Goal: Task Accomplishment & Management: Manage account settings

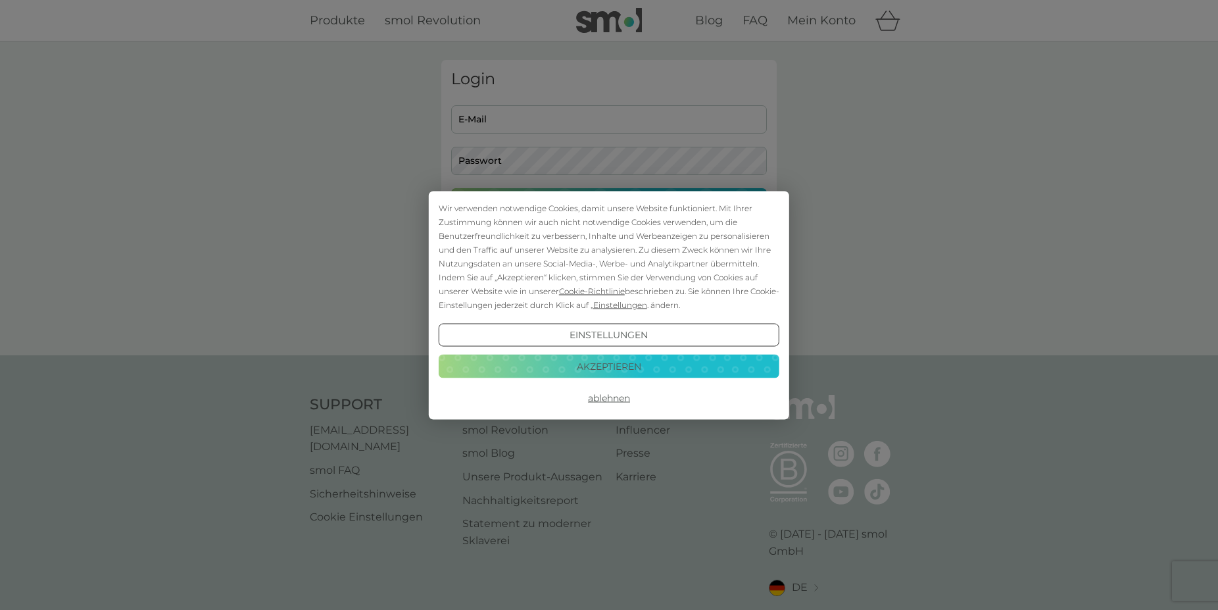
click at [600, 362] on button "Akzeptieren" at bounding box center [609, 367] width 341 height 24
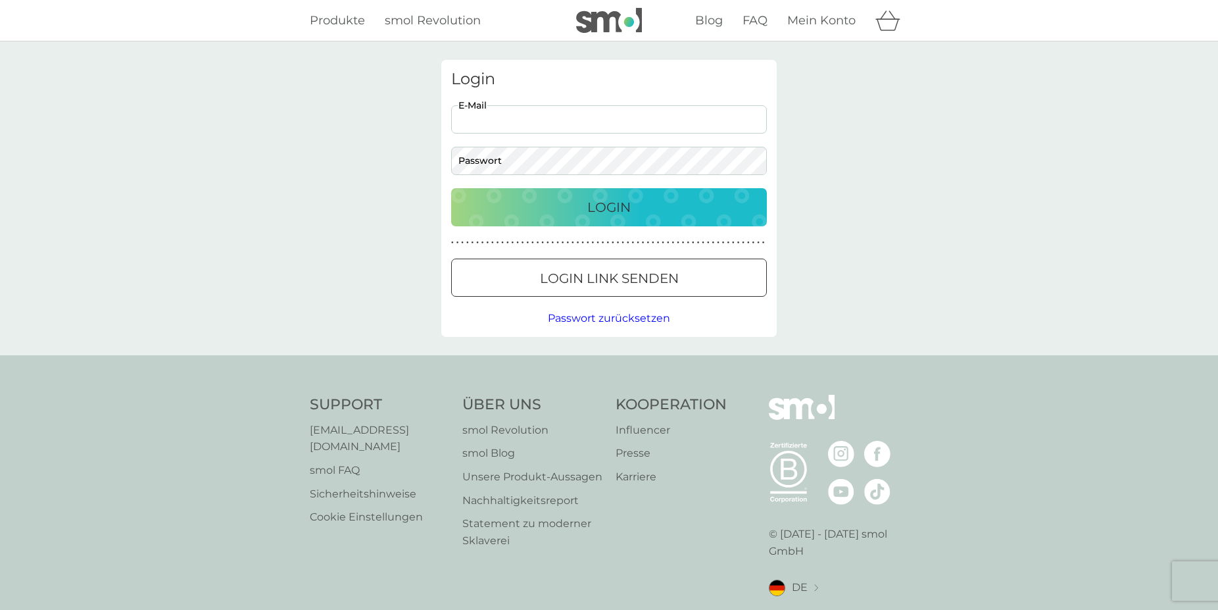
click at [523, 120] on input "E-Mail" at bounding box center [609, 119] width 316 height 28
type input "[EMAIL_ADDRESS][DOMAIN_NAME]"
click at [544, 204] on div "Login" at bounding box center [608, 207] width 289 height 21
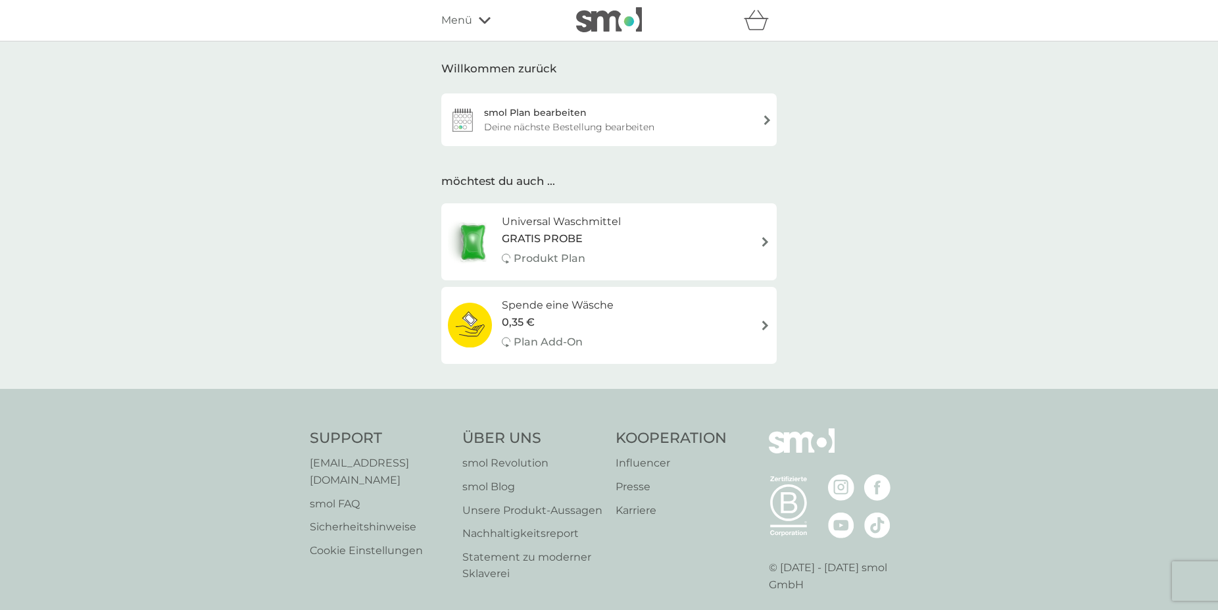
click at [607, 123] on div "Deine nächste Bestellung bearbeiten" at bounding box center [569, 127] width 170 height 14
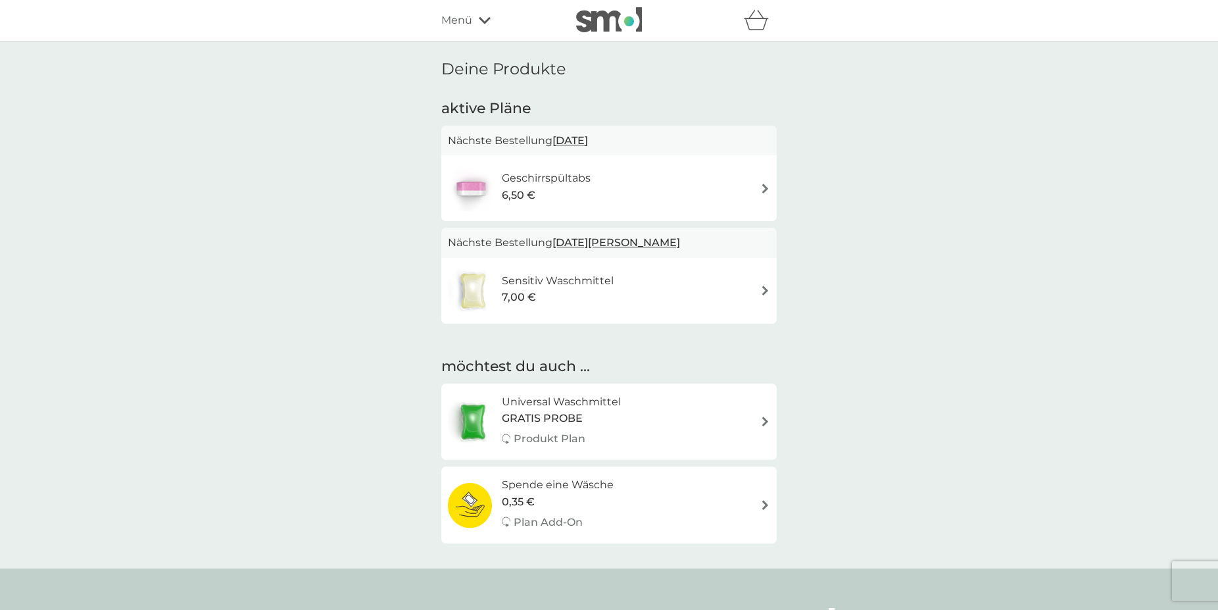
click at [599, 239] on span "[DATE][PERSON_NAME]" at bounding box center [617, 243] width 128 height 26
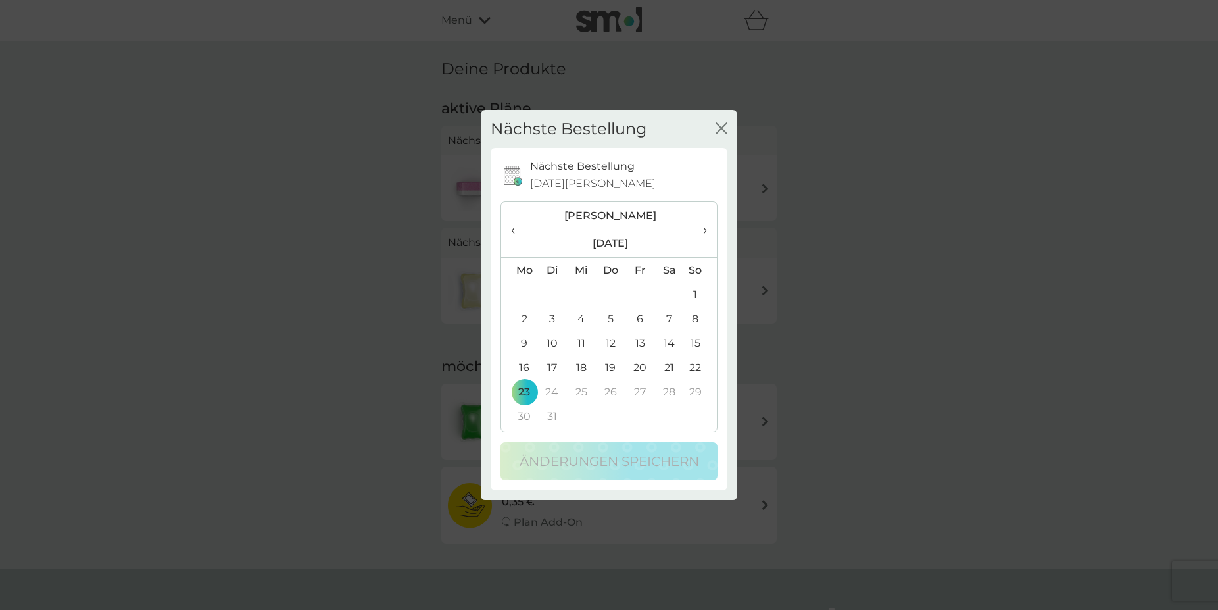
click at [514, 231] on span "‹" at bounding box center [519, 230] width 16 height 28
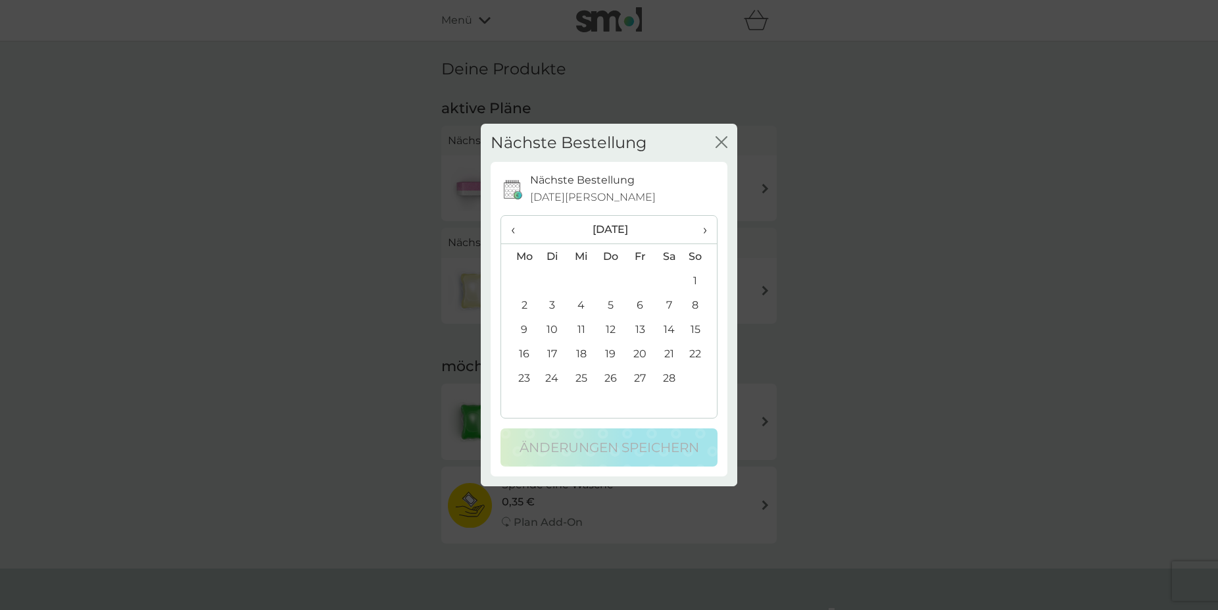
click at [514, 231] on span "‹" at bounding box center [519, 230] width 16 height 28
click at [525, 323] on td "13" at bounding box center [519, 329] width 36 height 24
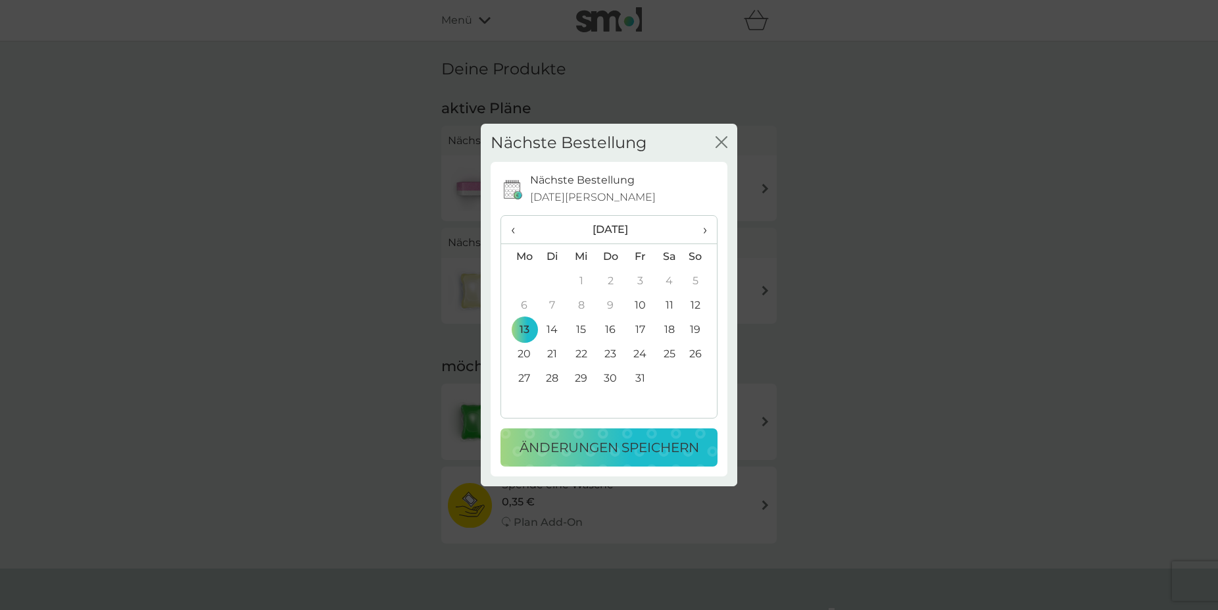
click at [603, 448] on p "Änderungen speichern" at bounding box center [610, 447] width 180 height 21
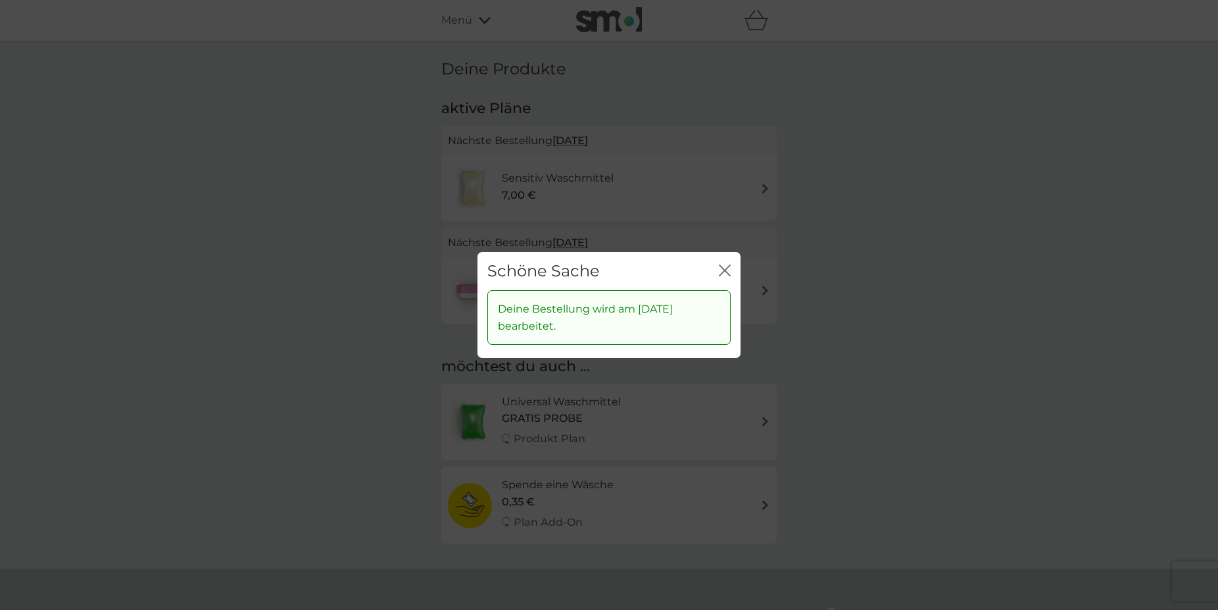
click at [722, 268] on icon "Schließen" at bounding box center [722, 270] width 5 height 11
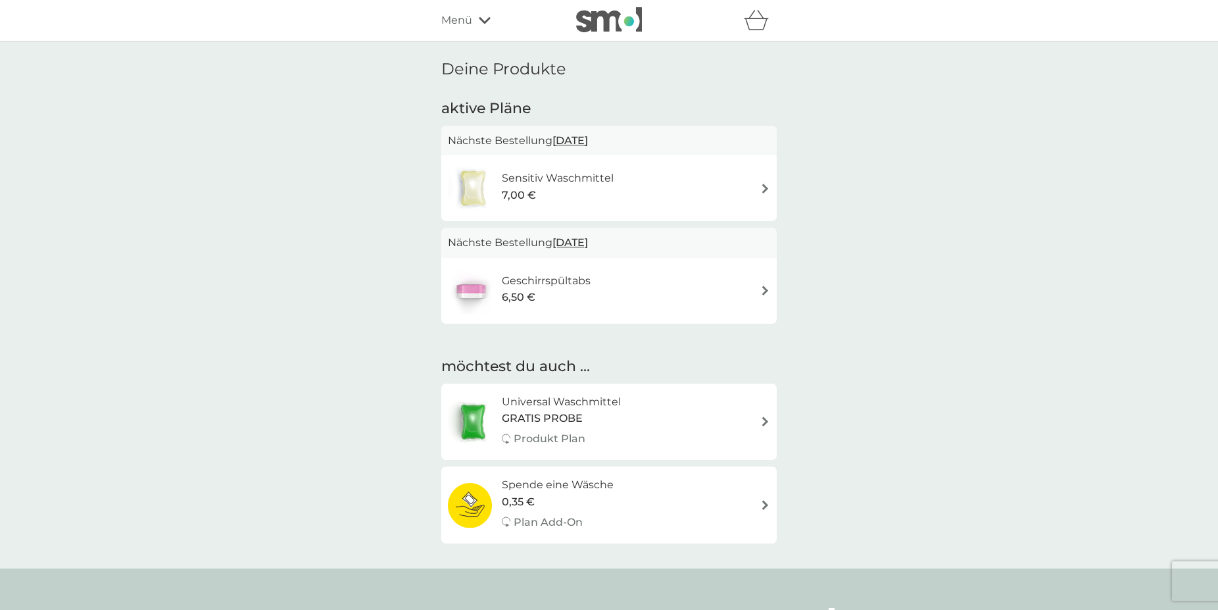
click at [680, 420] on div "Universal Waschmittel GRATIS PROBE Produkt Plan" at bounding box center [609, 421] width 322 height 57
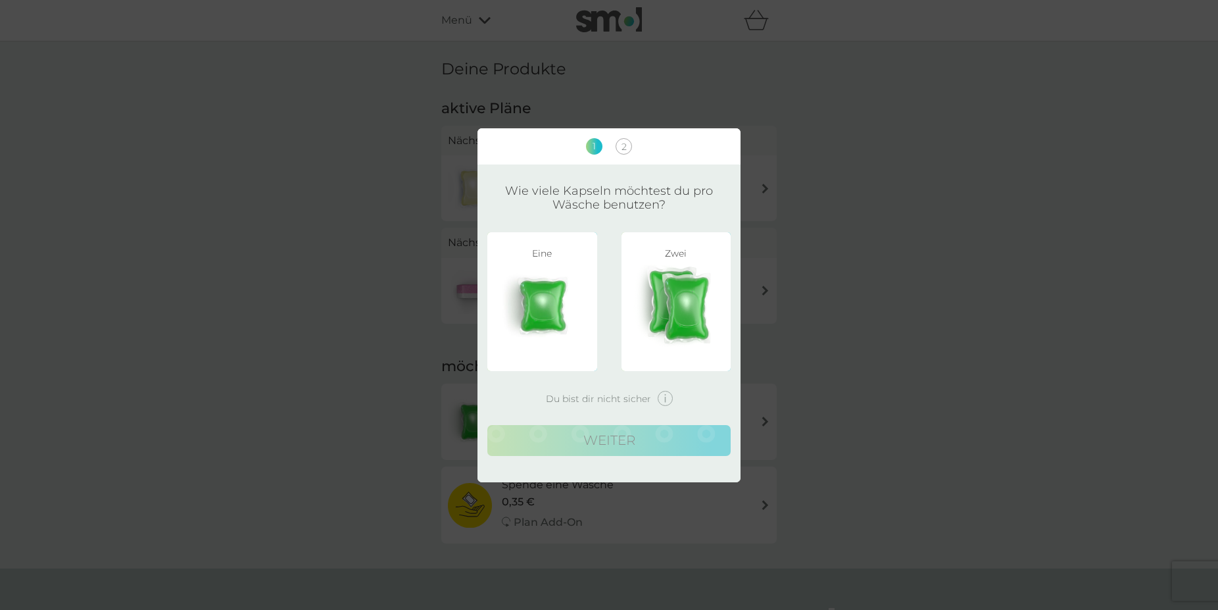
click at [668, 399] on img at bounding box center [665, 398] width 15 height 15
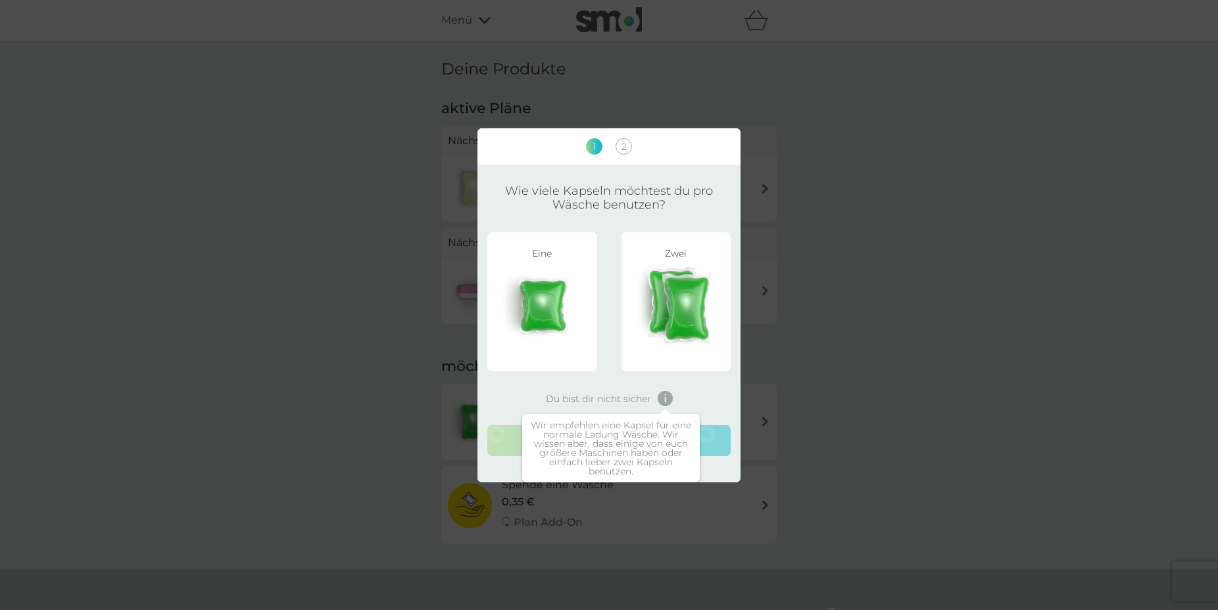
click at [937, 326] on div "1 2 Wie viele Kapseln möchtest du pro Wäsche benutzen? Eine Zwei Du bist dir ni…" at bounding box center [609, 305] width 1218 height 610
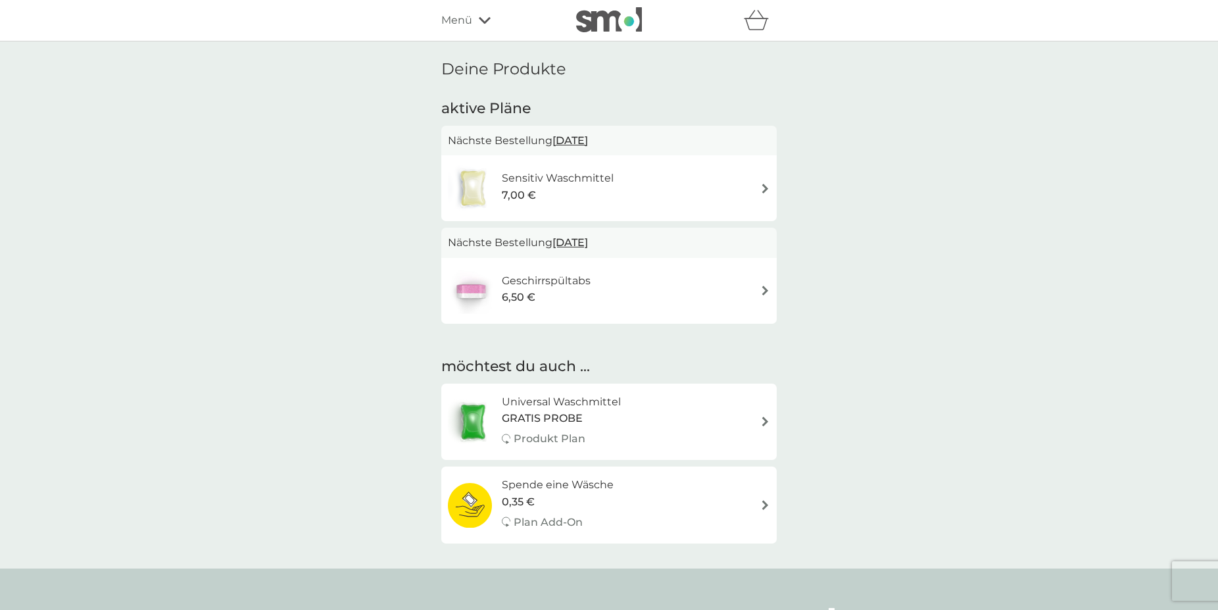
click at [579, 245] on span "[DATE]" at bounding box center [571, 243] width 36 height 26
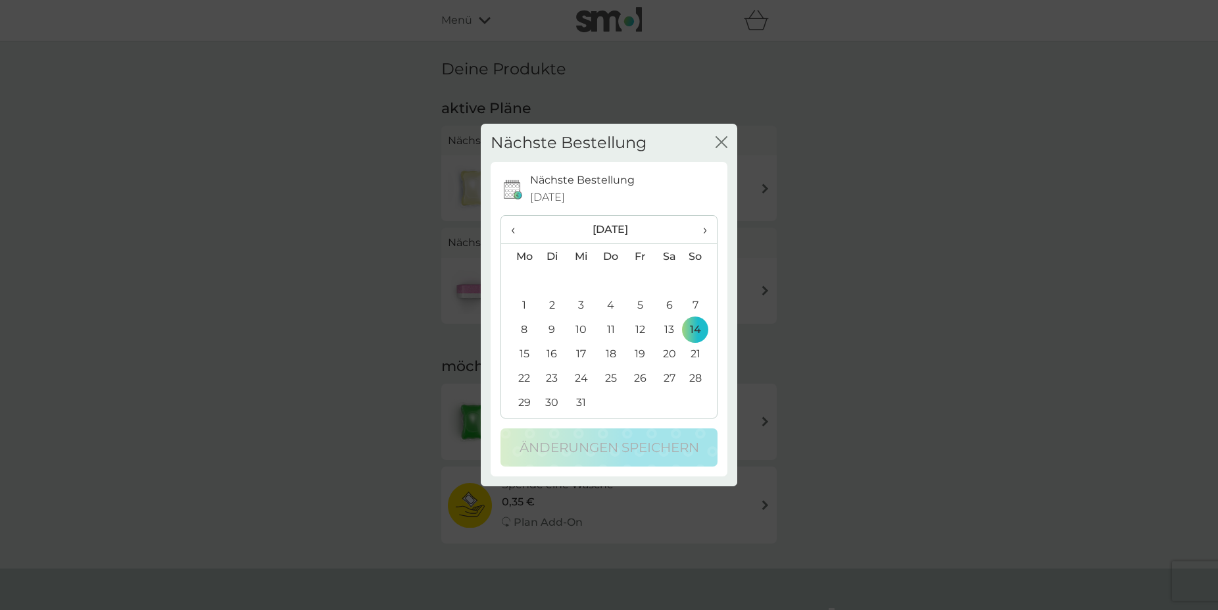
click at [518, 233] on span "‹" at bounding box center [519, 230] width 16 height 28
click at [524, 328] on td "13" at bounding box center [519, 329] width 36 height 24
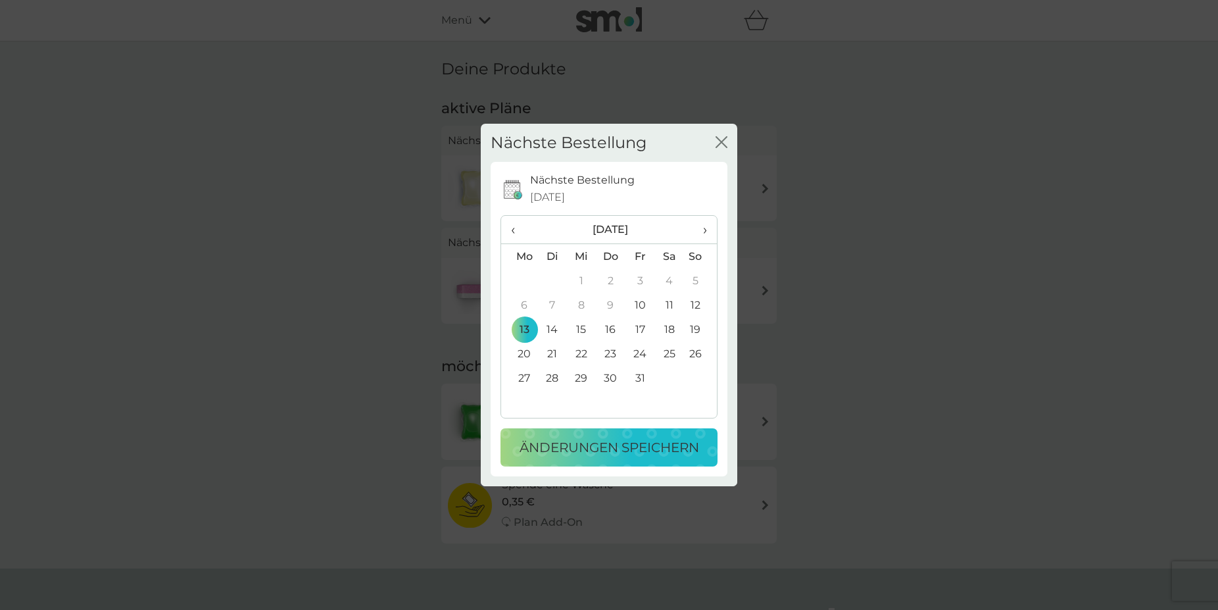
click at [596, 444] on p "Änderungen speichern" at bounding box center [610, 447] width 180 height 21
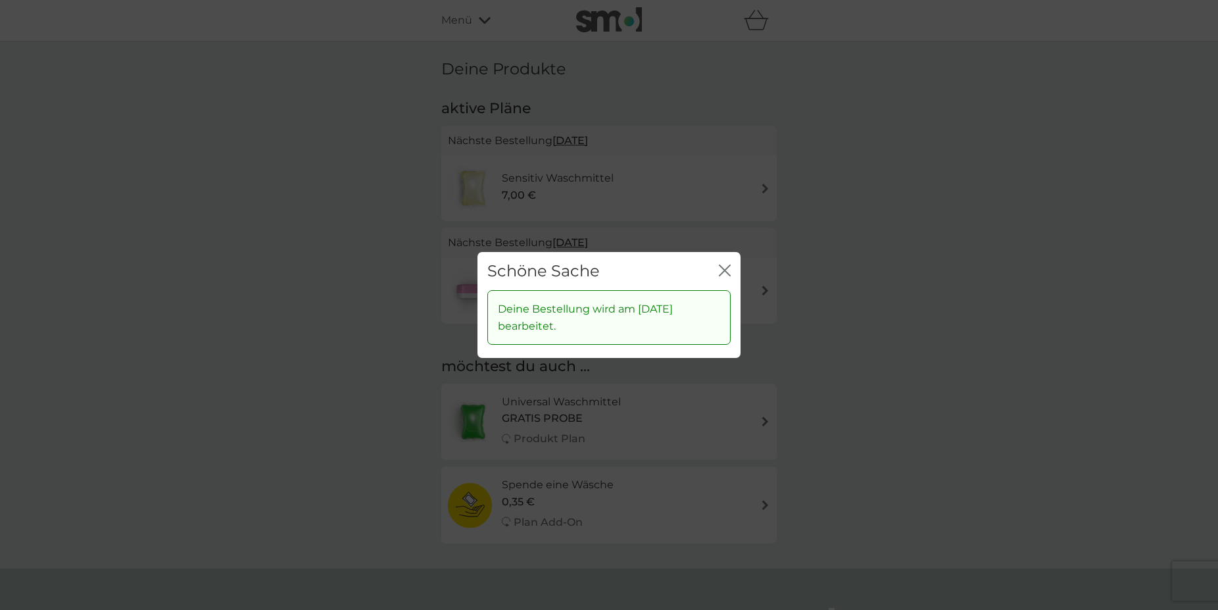
click at [725, 268] on icon "Schließen" at bounding box center [725, 270] width 12 height 12
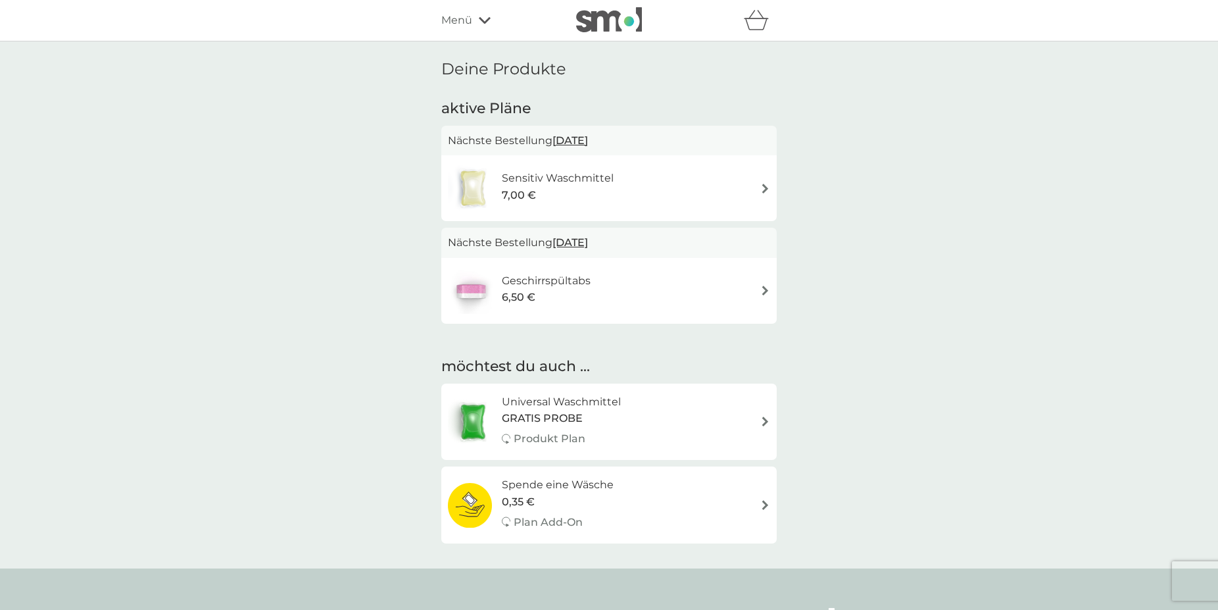
click at [484, 22] on icon at bounding box center [485, 20] width 12 height 7
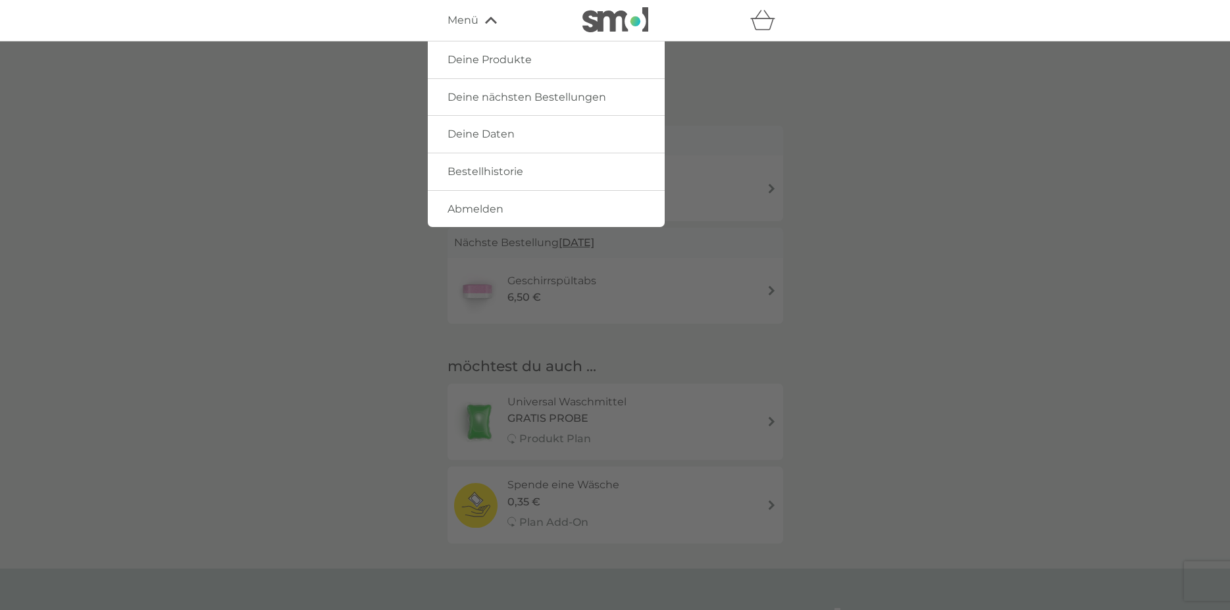
click at [479, 66] on link "Deine Produkte" at bounding box center [546, 59] width 237 height 37
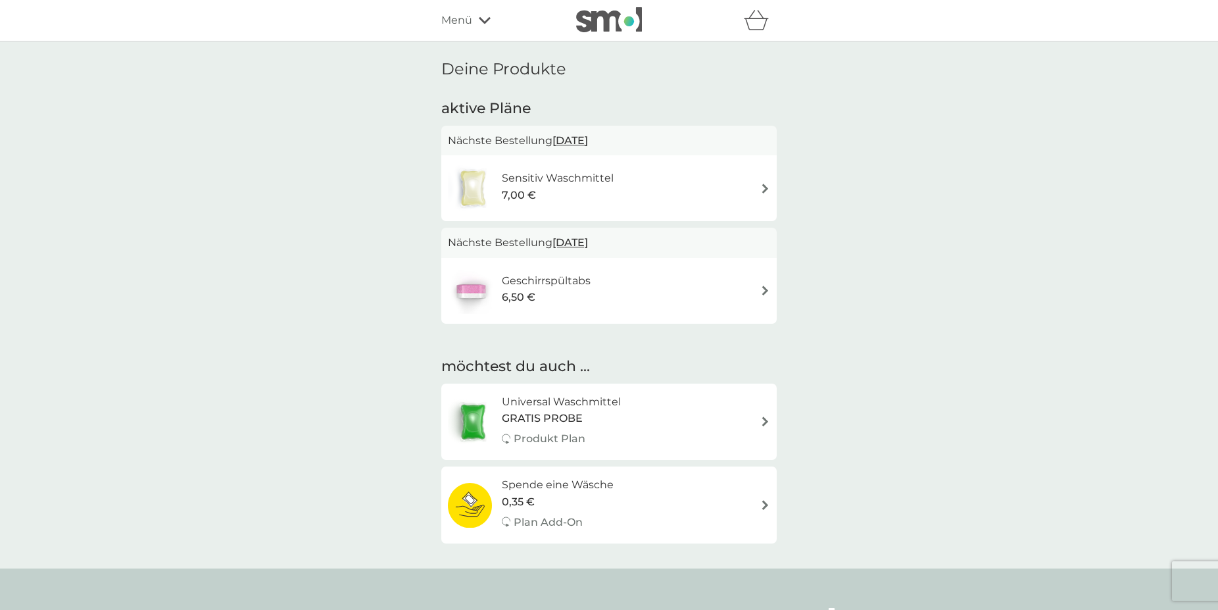
click at [753, 22] on icon "Warenkorb" at bounding box center [756, 20] width 25 height 20
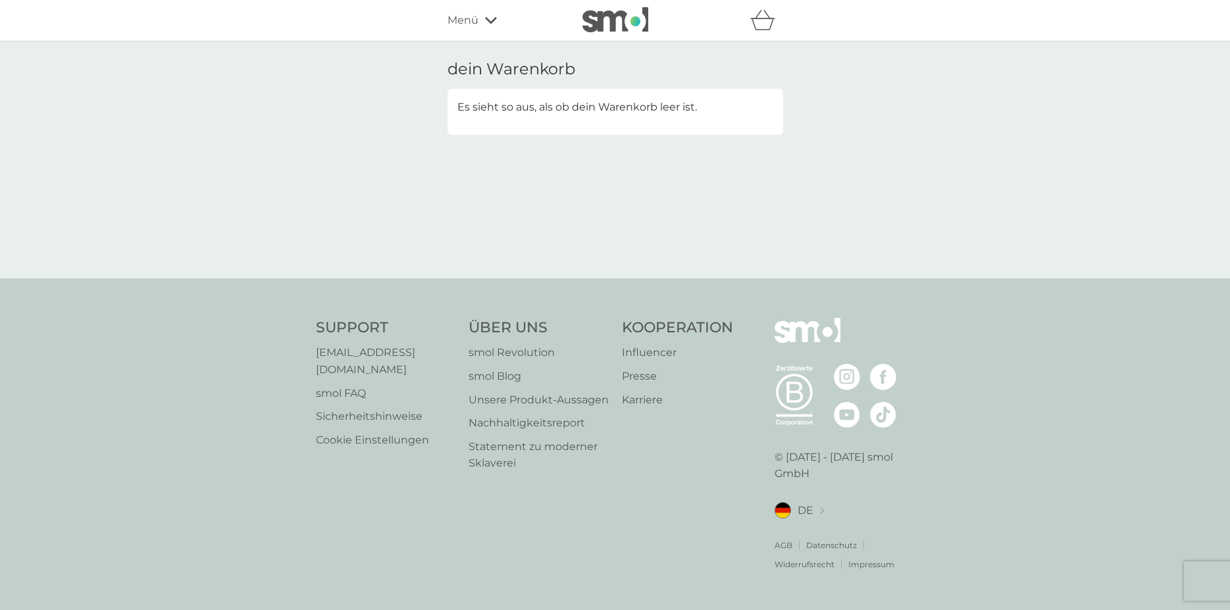
click at [487, 26] on div "Menü" at bounding box center [503, 20] width 112 height 17
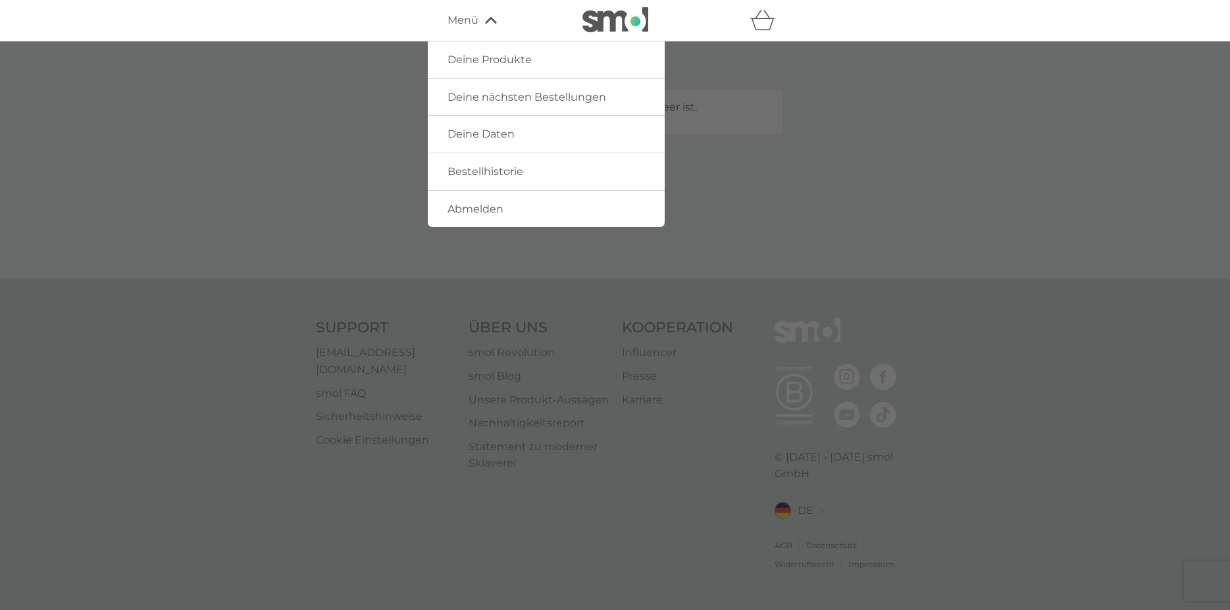
click at [459, 58] on span "Deine Produkte" at bounding box center [489, 59] width 84 height 12
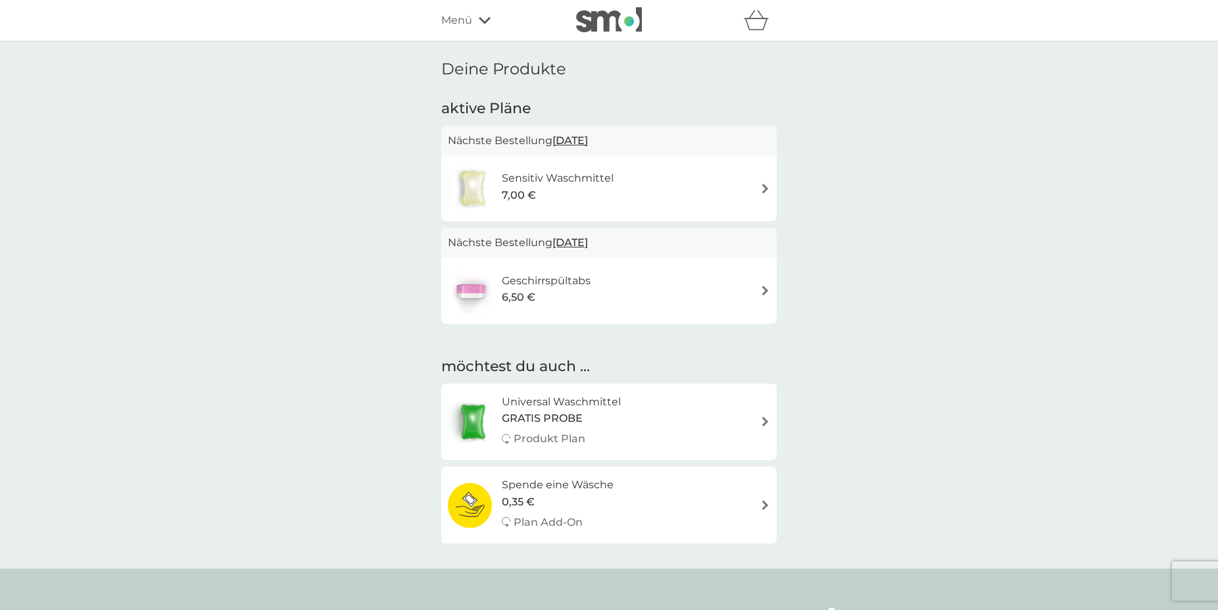
click at [487, 20] on icon at bounding box center [485, 20] width 12 height 7
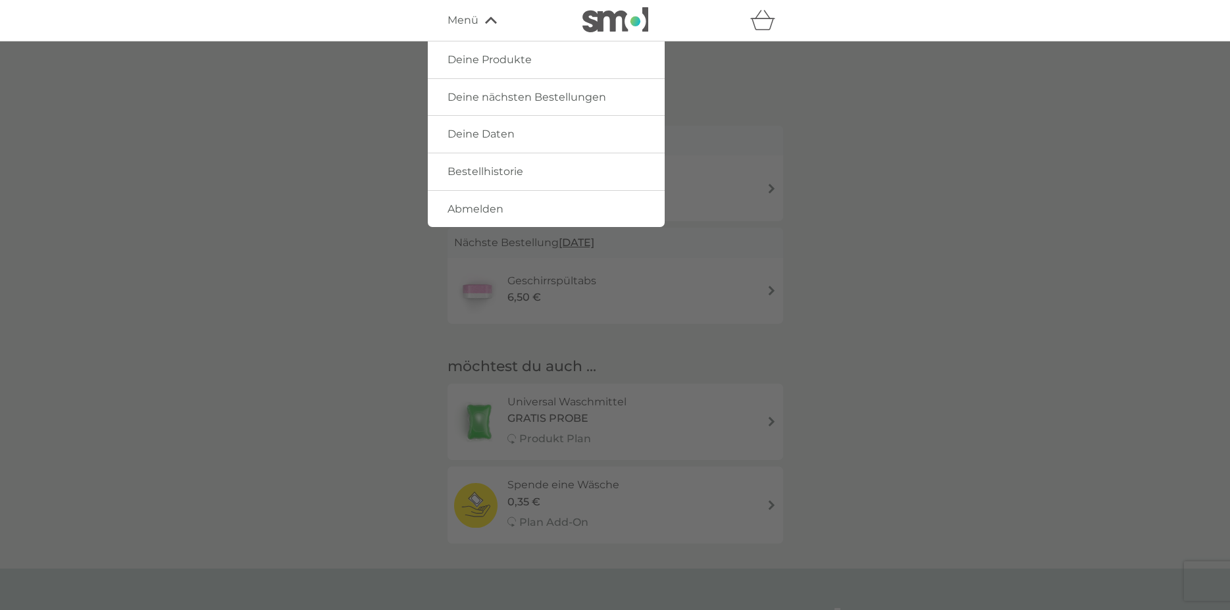
click at [479, 142] on link "Deine Daten" at bounding box center [546, 134] width 237 height 37
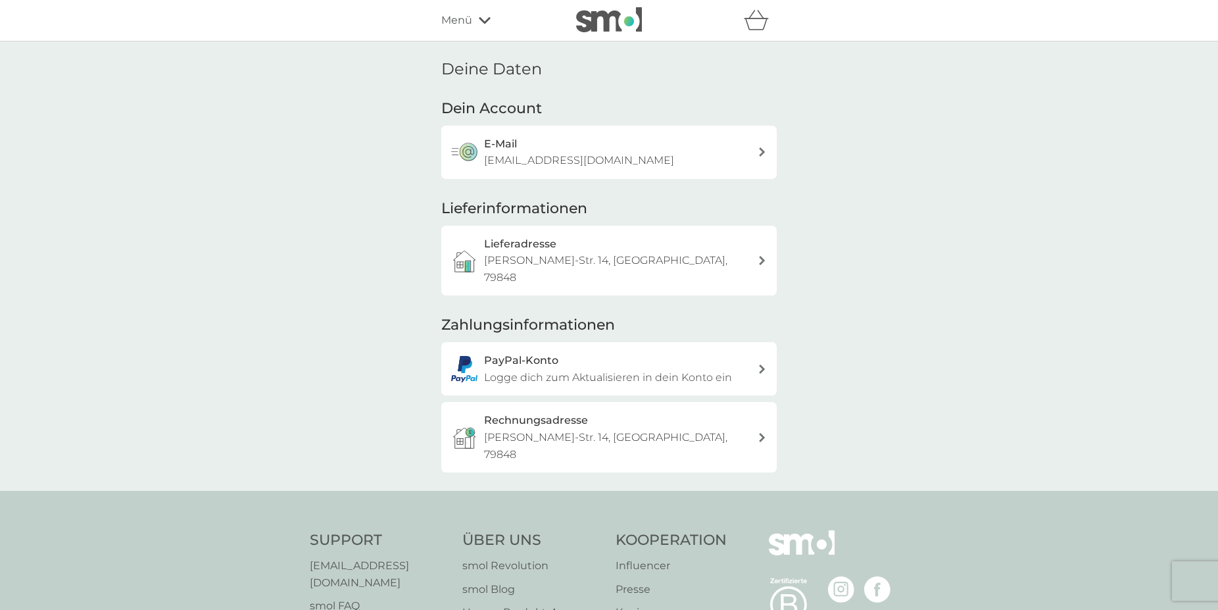
click at [478, 20] on div "Menü" at bounding box center [497, 20] width 112 height 17
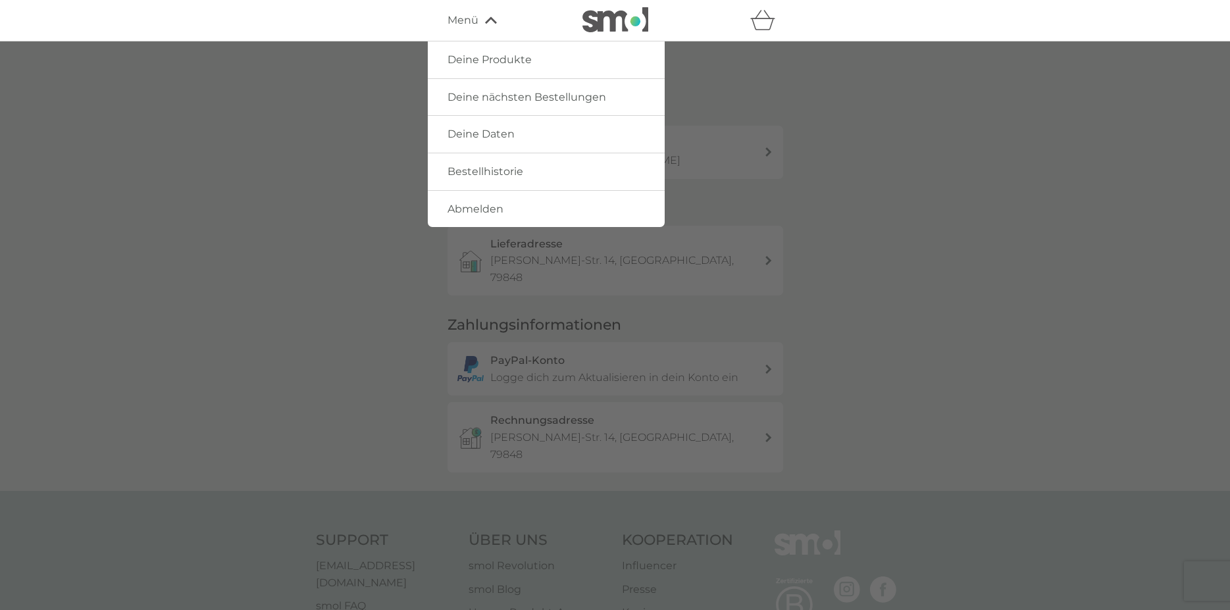
click at [481, 210] on span "Abmelden" at bounding box center [475, 209] width 56 height 12
